Goal: Find contact information: Find contact information

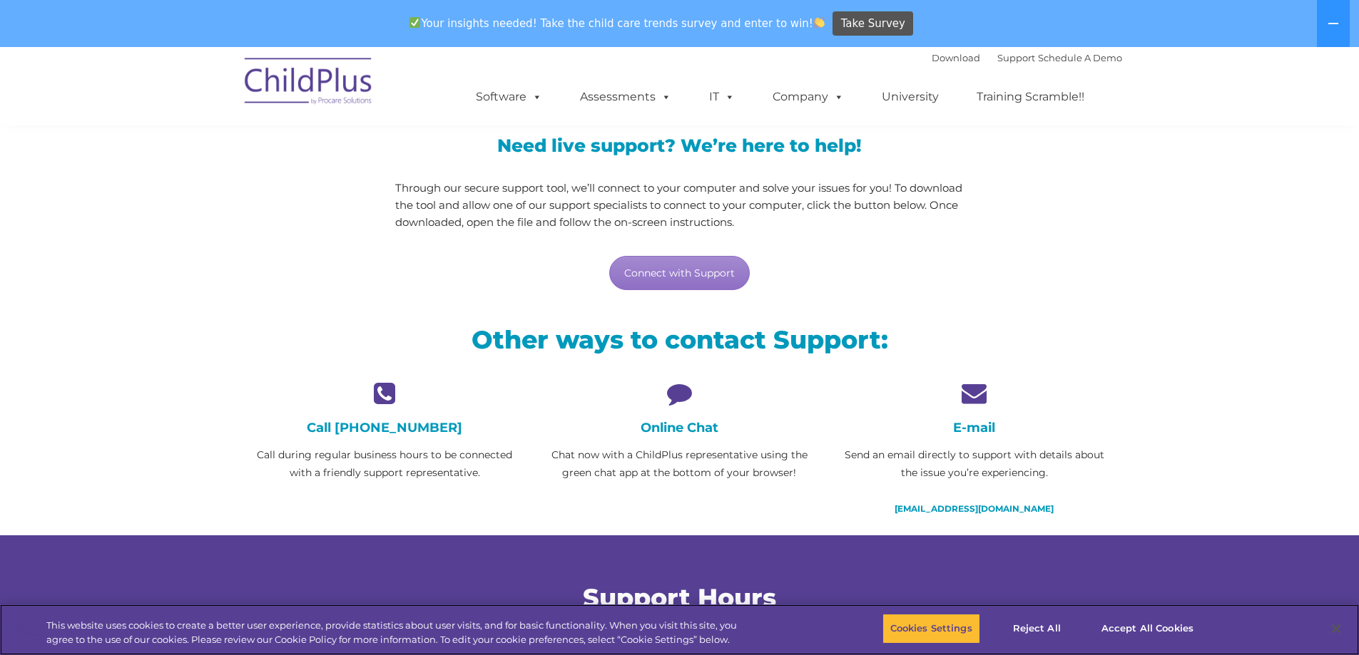
scroll to position [143, 0]
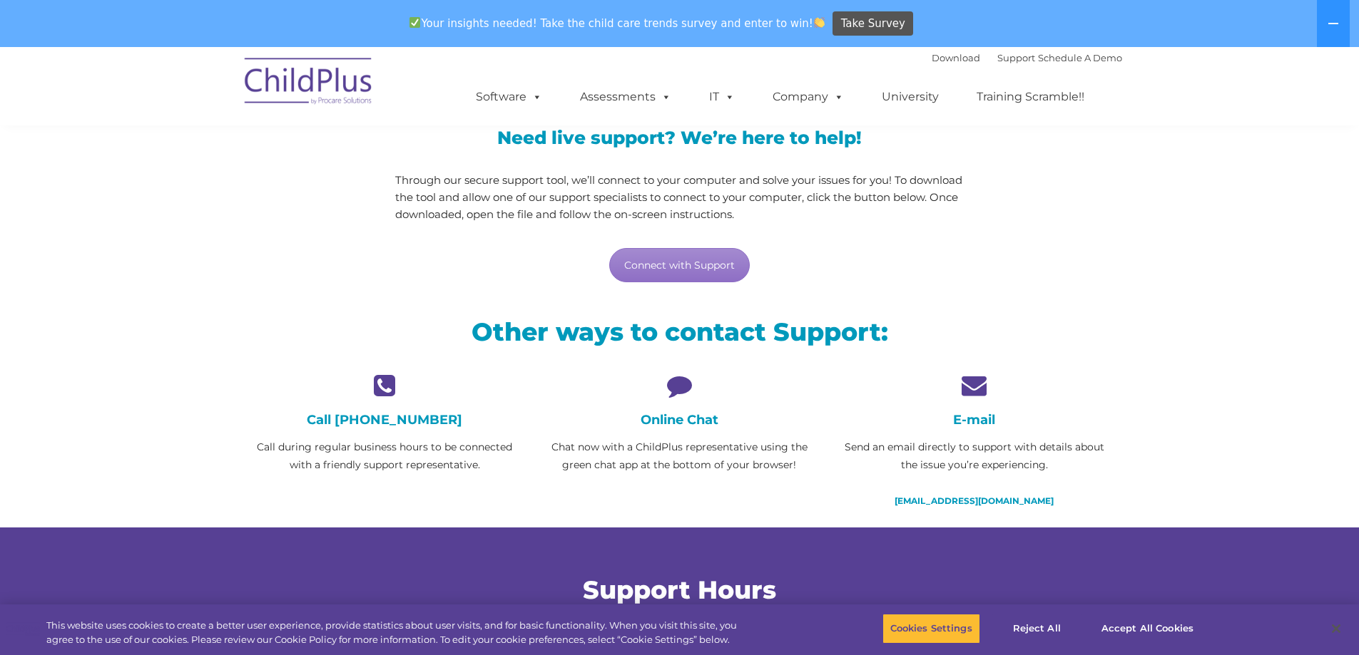
click at [682, 380] on icon at bounding box center [679, 385] width 273 height 25
click at [683, 271] on link "Connect with Support" at bounding box center [679, 265] width 141 height 34
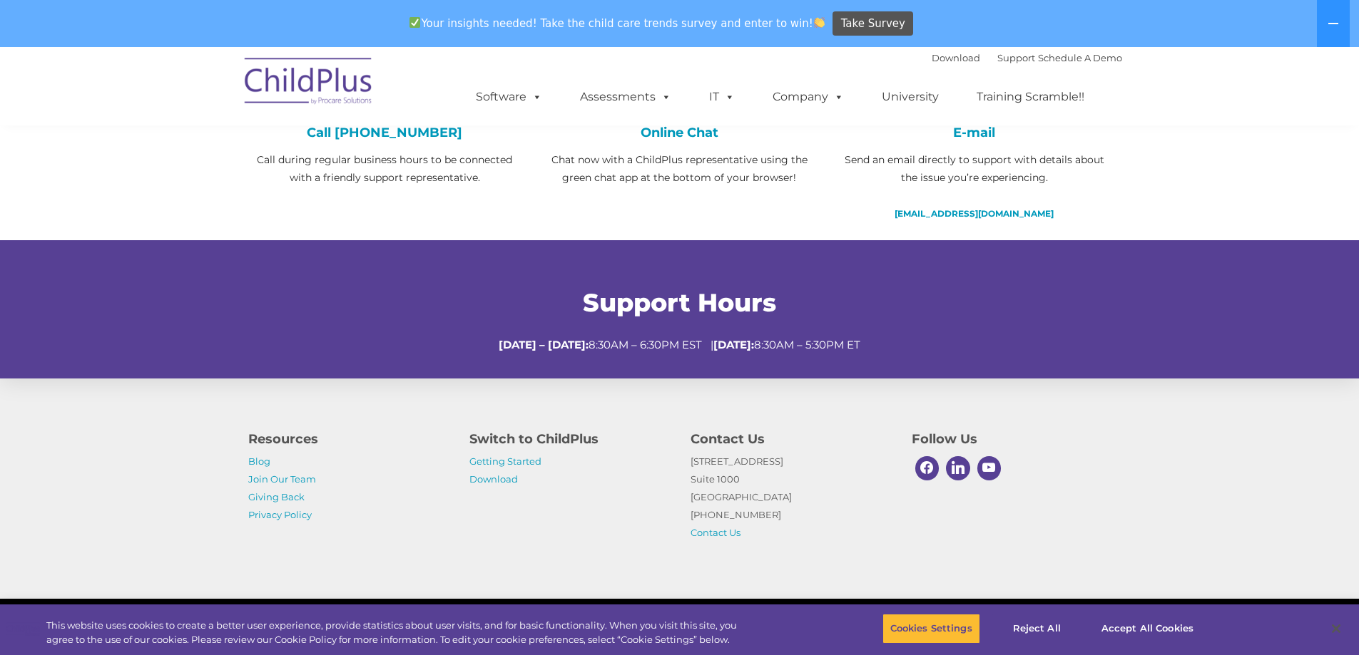
scroll to position [458, 0]
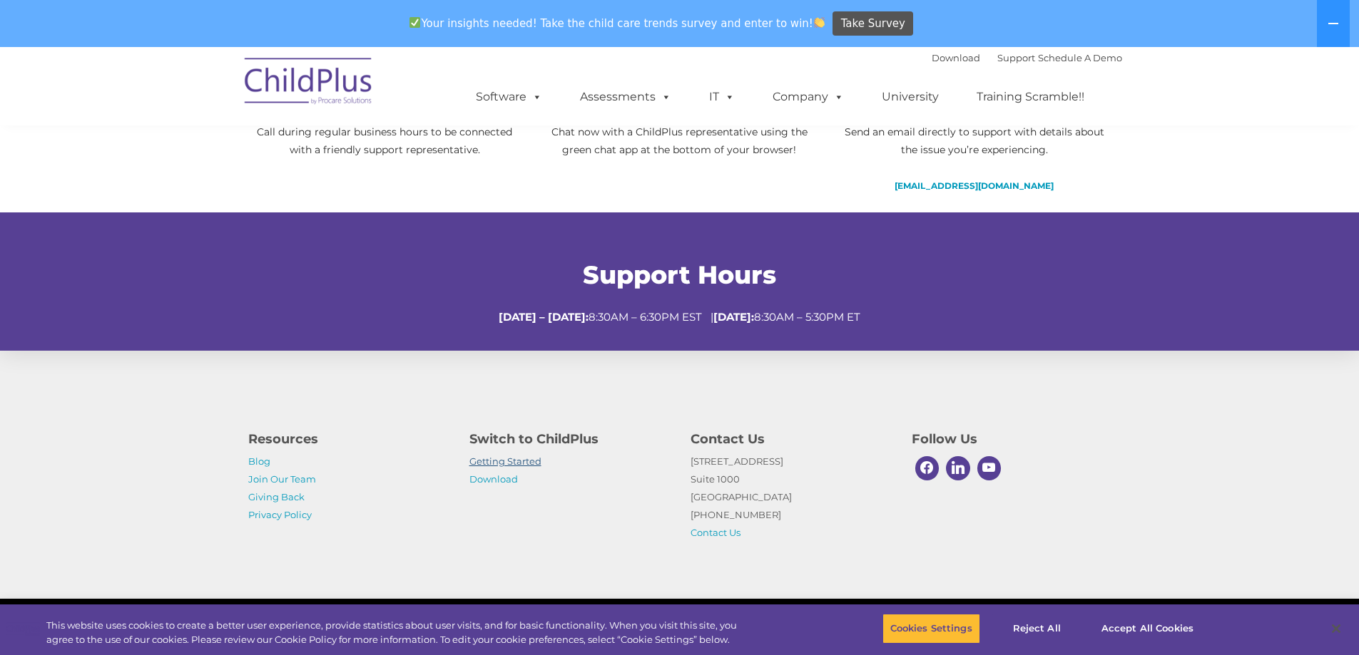
click at [505, 460] on link "Getting Started" at bounding box center [505, 461] width 72 height 11
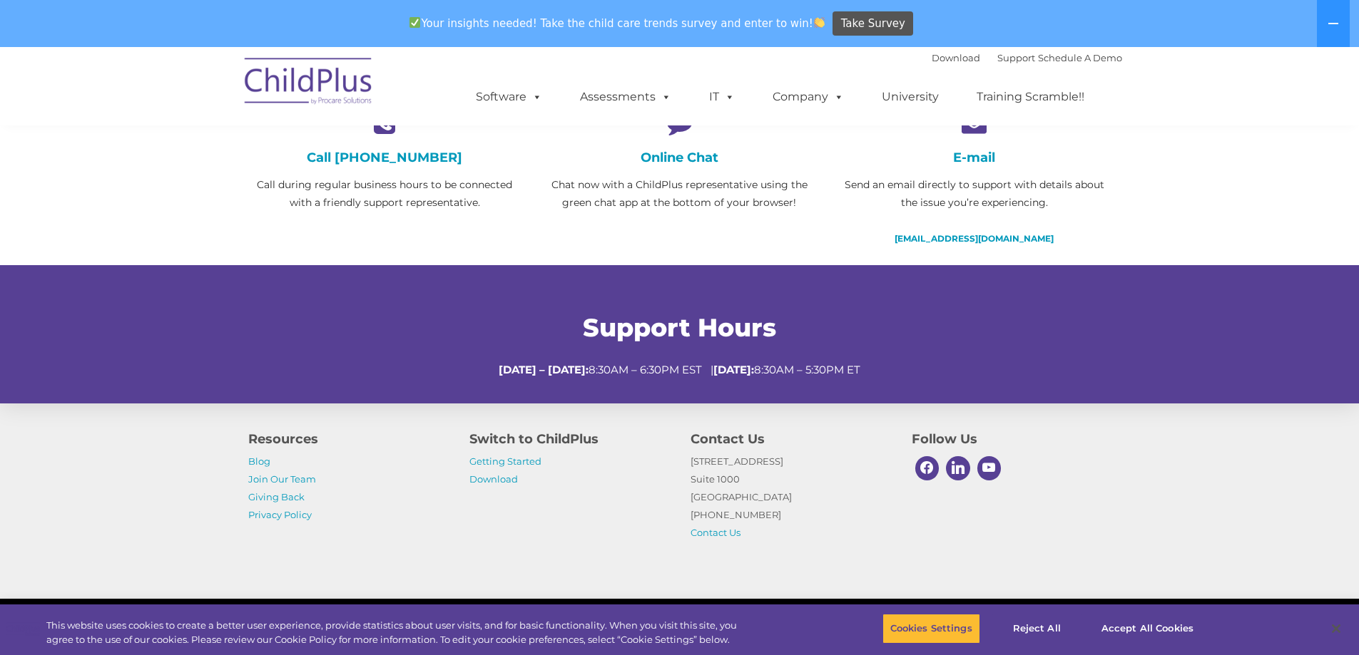
scroll to position [0, 0]
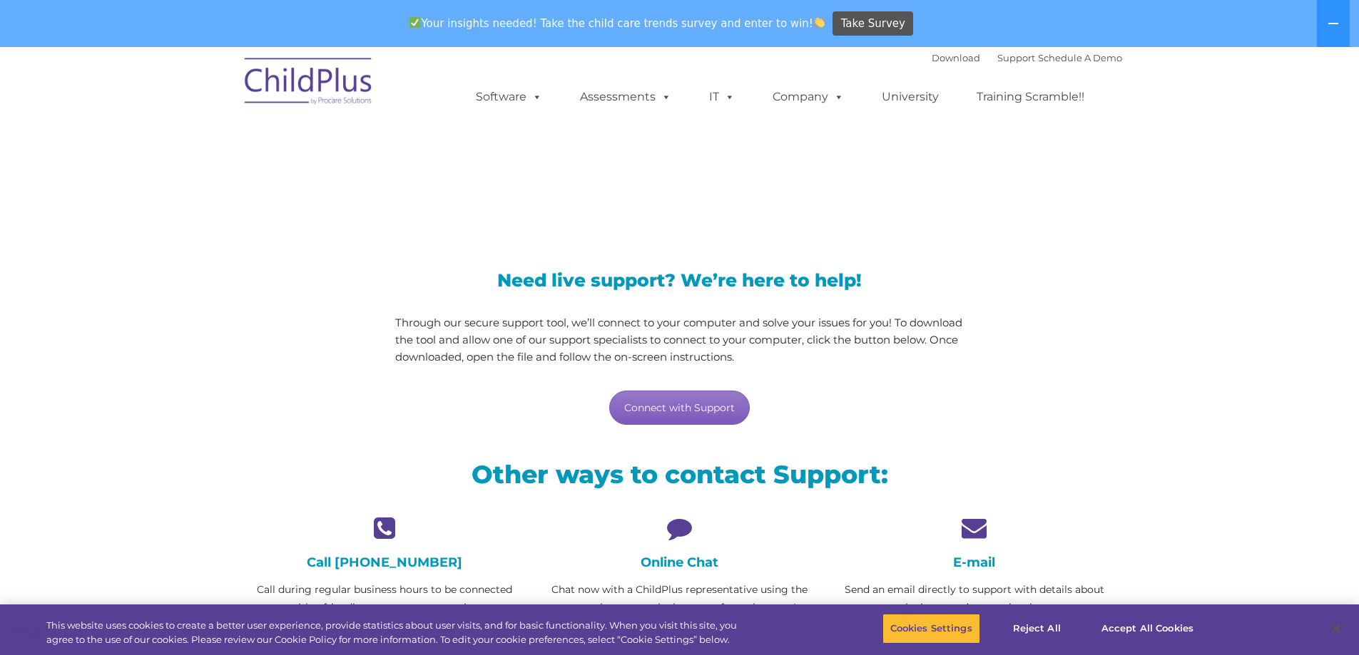
click at [696, 408] on link "Connect with Support" at bounding box center [679, 408] width 141 height 34
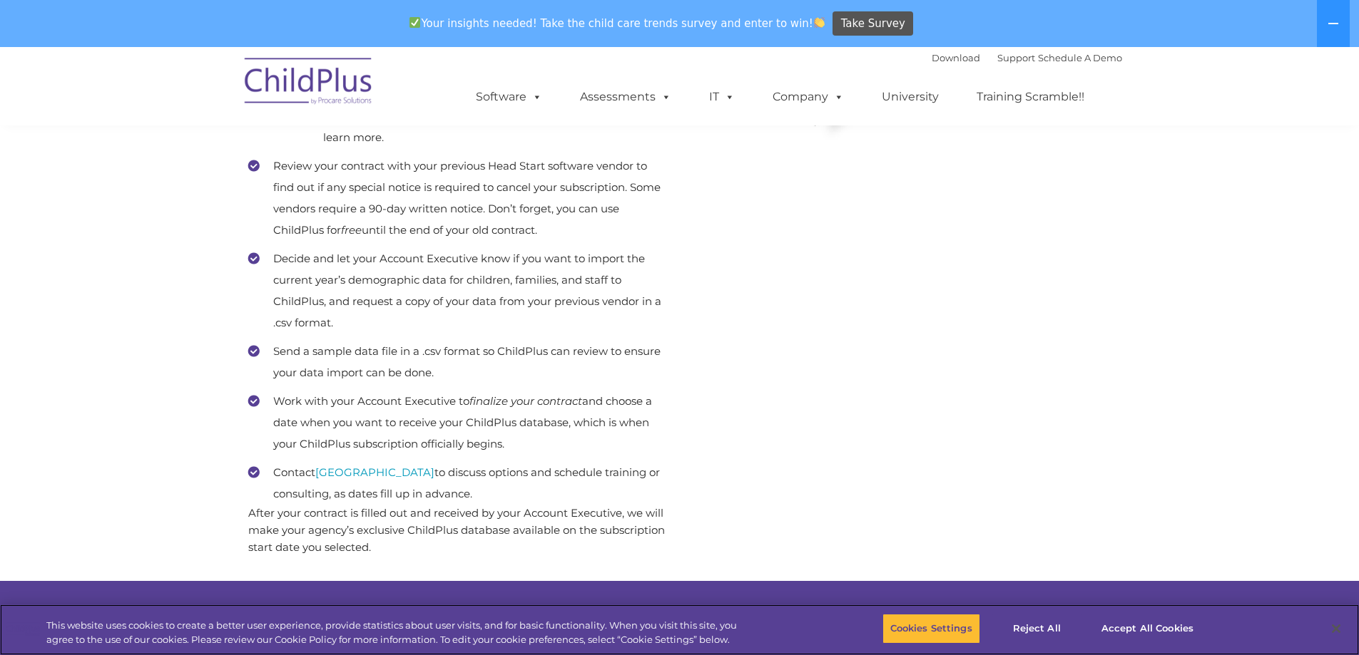
scroll to position [642, 0]
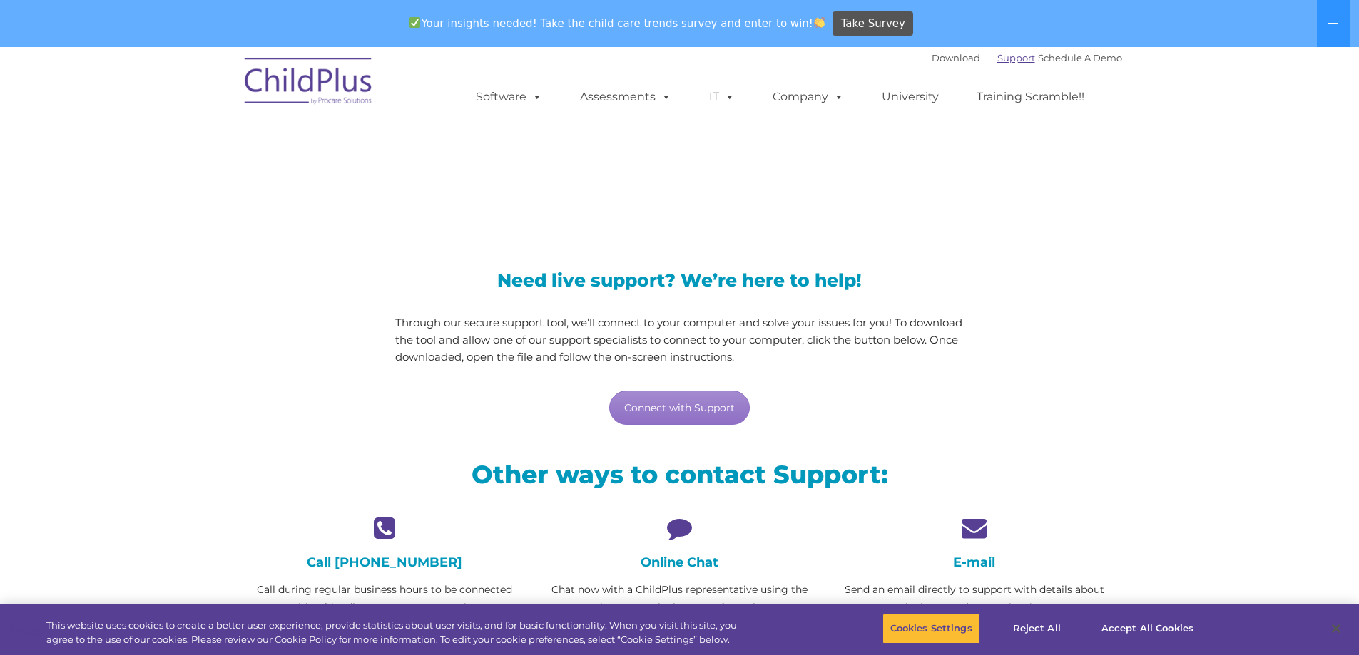
click at [997, 58] on link "Support" at bounding box center [1016, 57] width 38 height 11
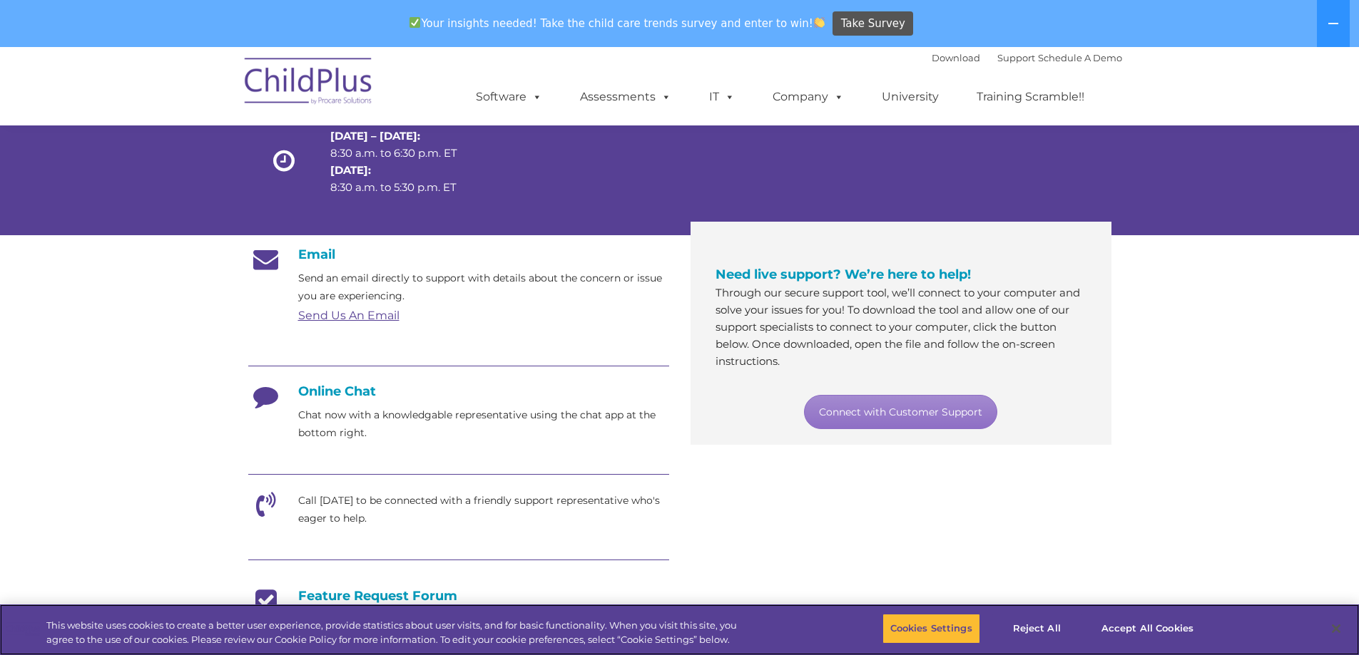
scroll to position [143, 0]
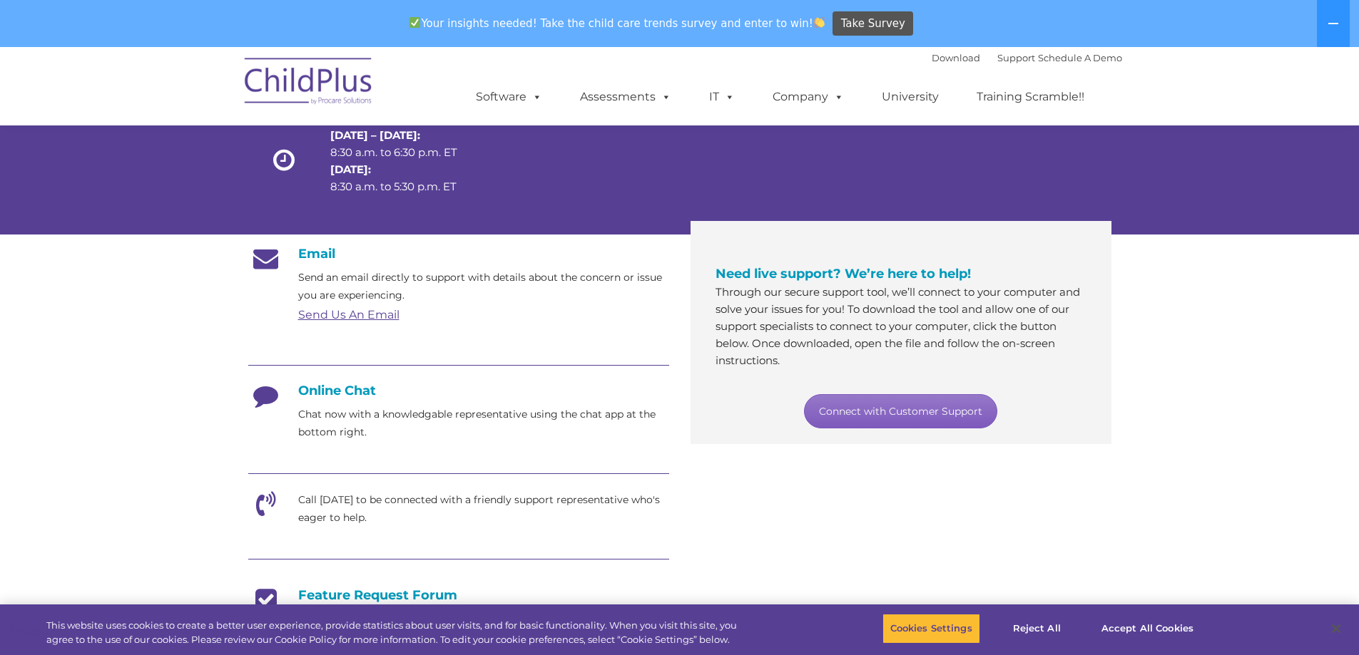
click at [913, 419] on link "Connect with Customer Support" at bounding box center [900, 411] width 193 height 34
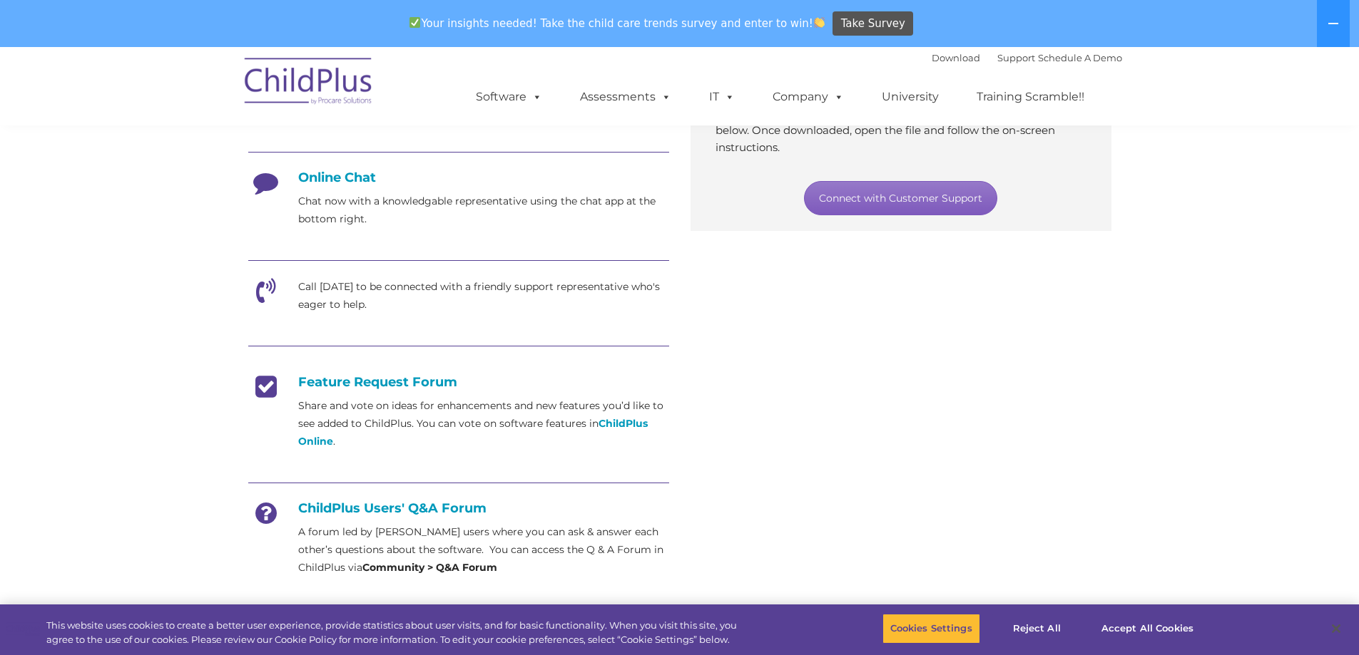
scroll to position [357, 0]
click at [618, 418] on strong "ChildPlus Online" at bounding box center [472, 432] width 349 height 31
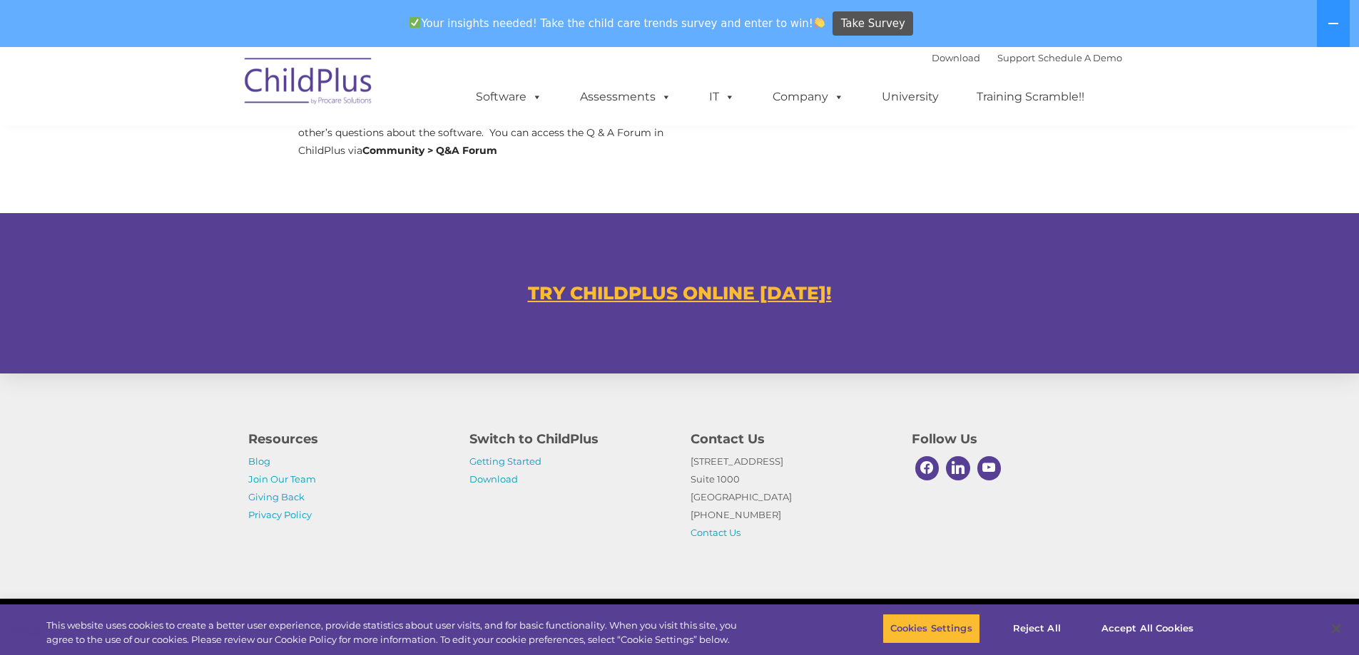
scroll to position [785, 0]
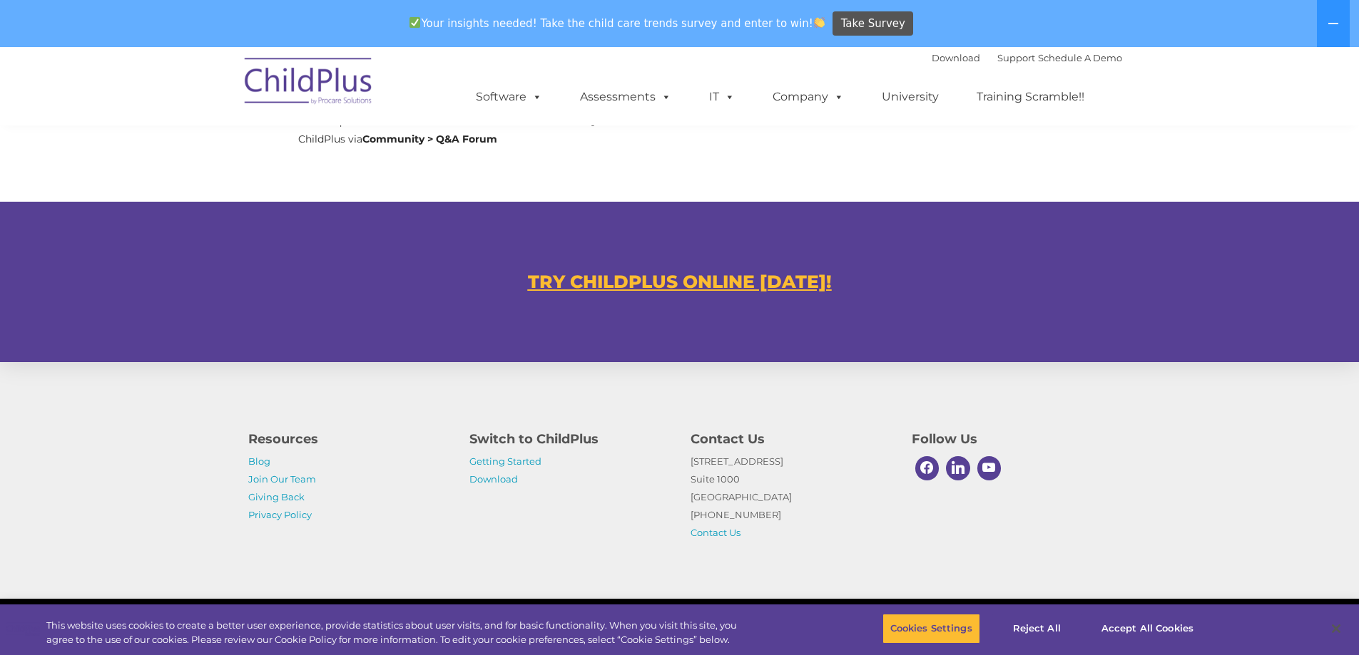
click at [662, 280] on u "TRY CHILDPLUS ONLINE TODAY!" at bounding box center [680, 281] width 304 height 21
click at [711, 531] on link "Contact Us" at bounding box center [715, 532] width 50 height 11
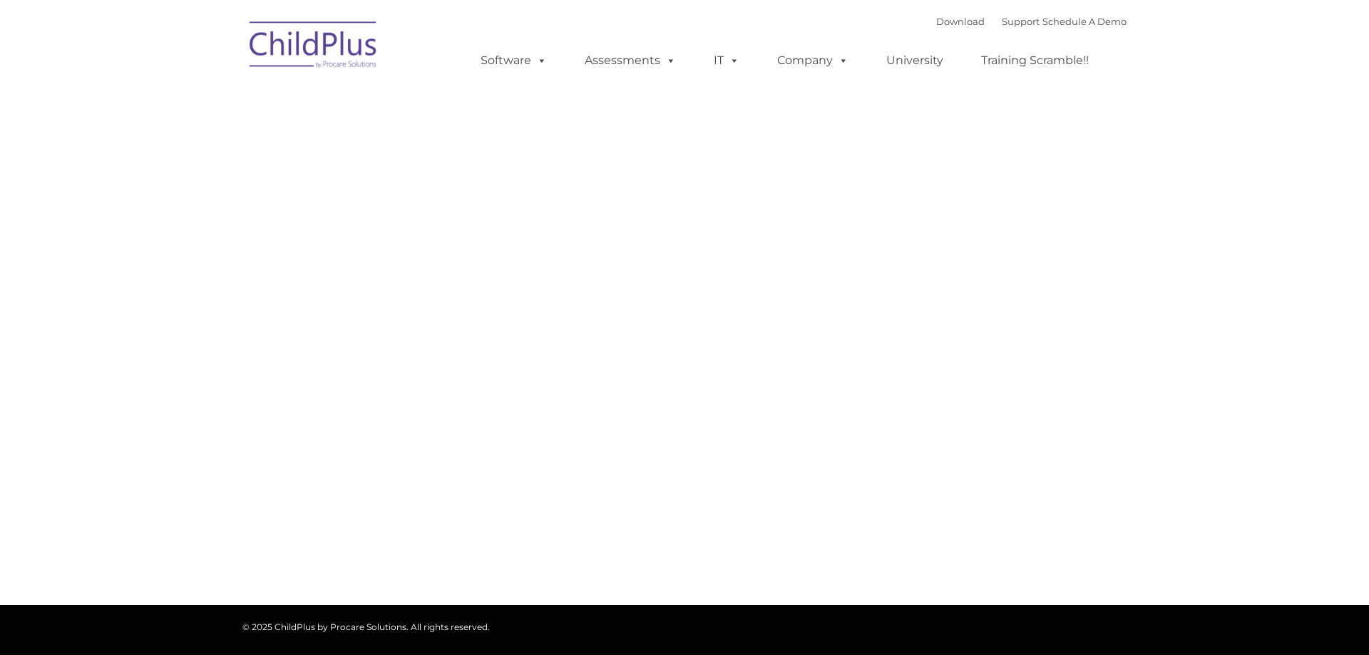
type input ""
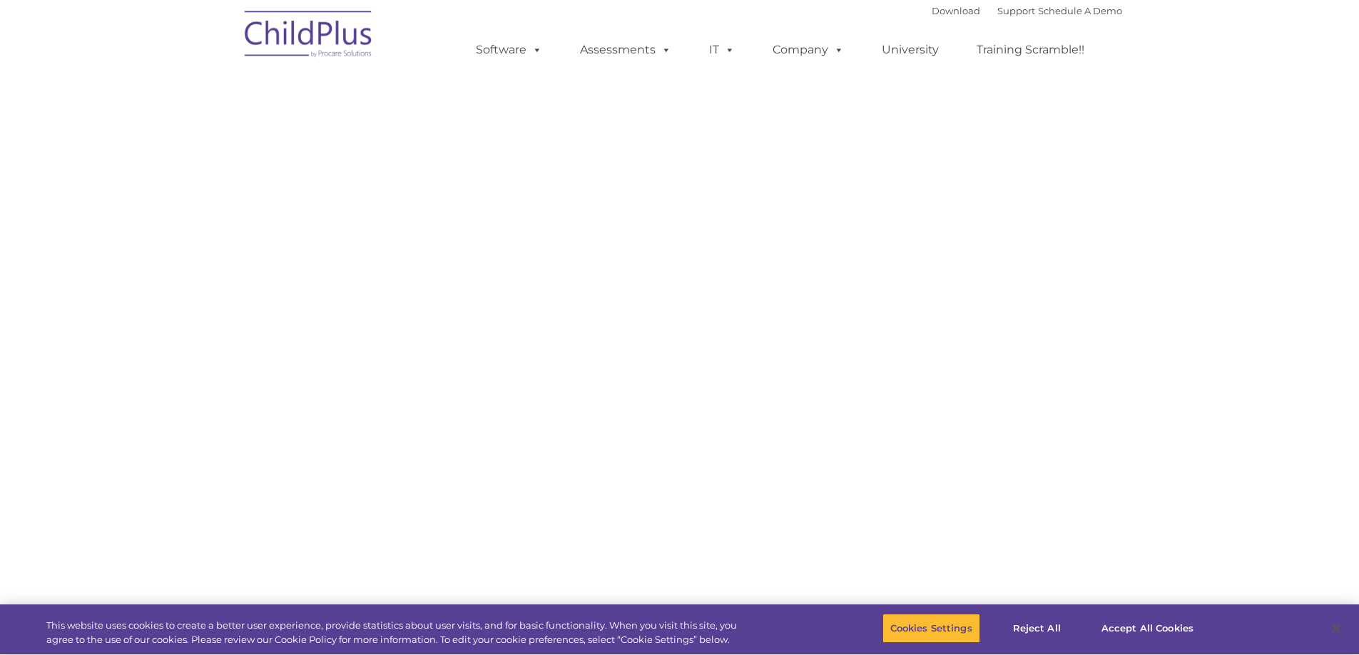
select select "MEDIUM"
